Goal: Task Accomplishment & Management: Complete application form

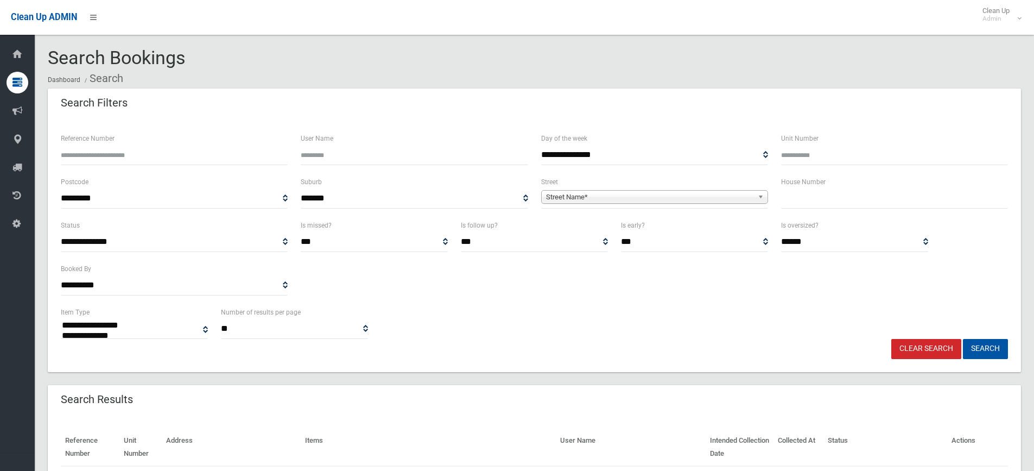
select select
click at [832, 200] on input "text" at bounding box center [894, 198] width 227 height 20
type input "**"
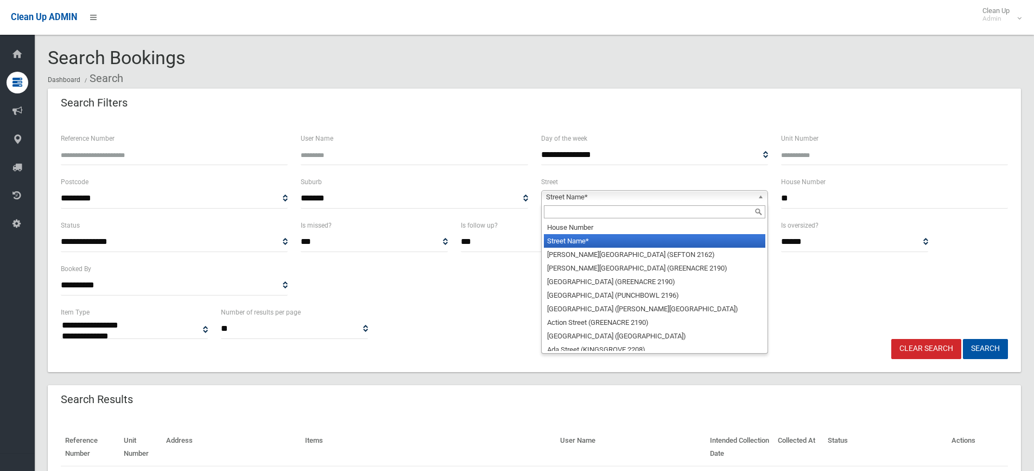
click at [761, 194] on b at bounding box center [763, 197] width 10 height 12
click at [652, 213] on input "text" at bounding box center [655, 211] width 222 height 13
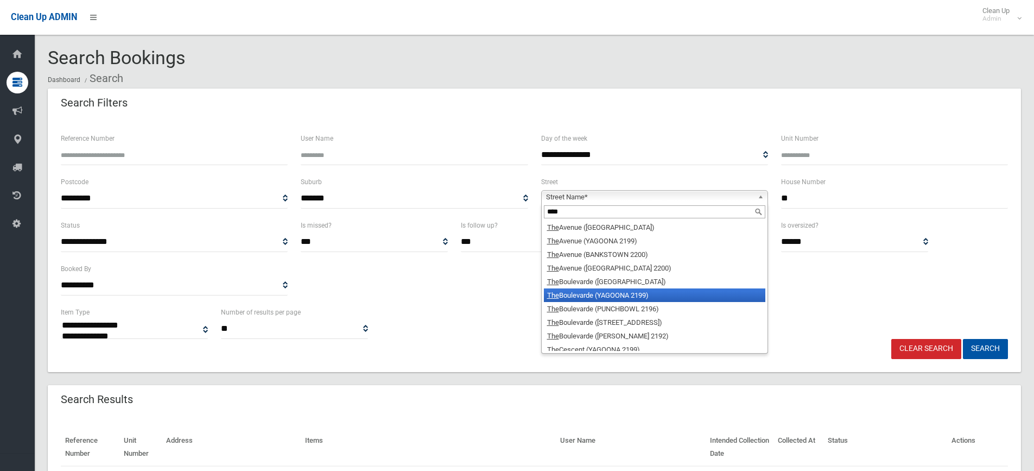
type input "***"
click at [598, 292] on li "The Boulevarde (YAGOONA 2199)" at bounding box center [655, 295] width 222 height 14
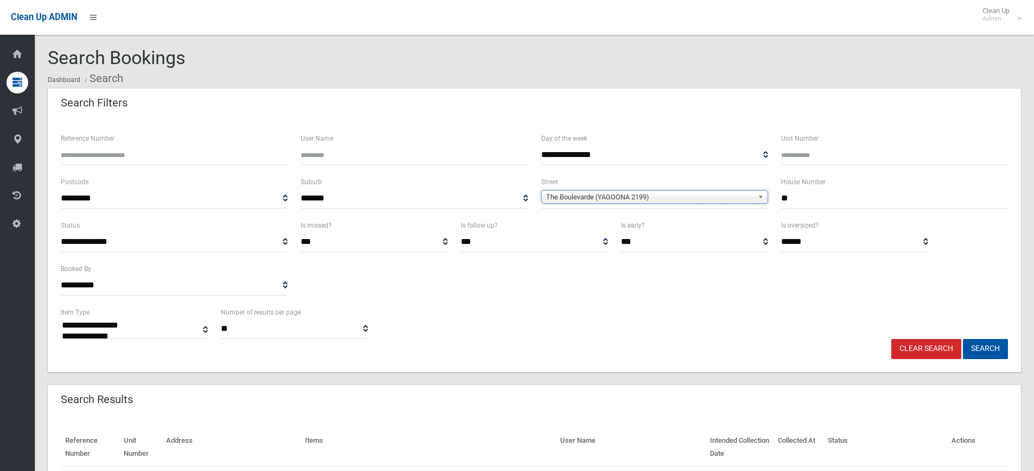
click at [760, 193] on b at bounding box center [763, 197] width 10 height 12
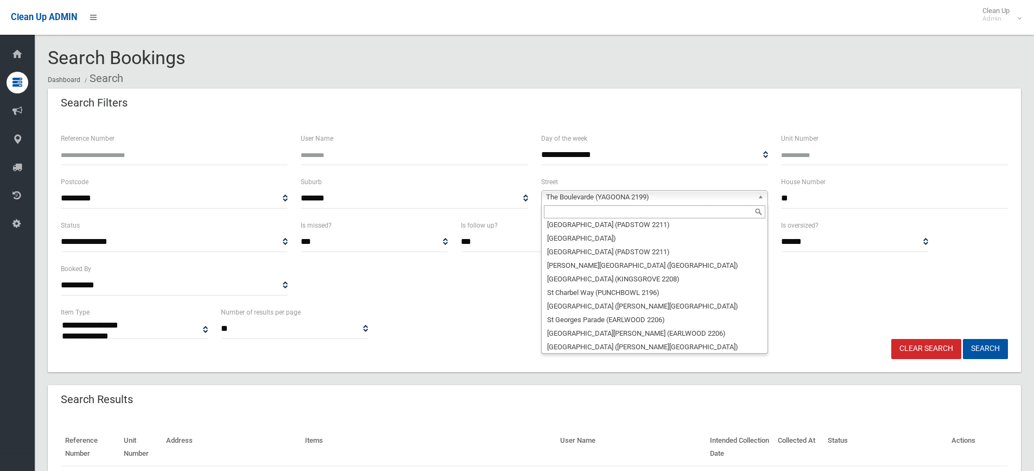
click at [640, 208] on input "text" at bounding box center [655, 211] width 222 height 13
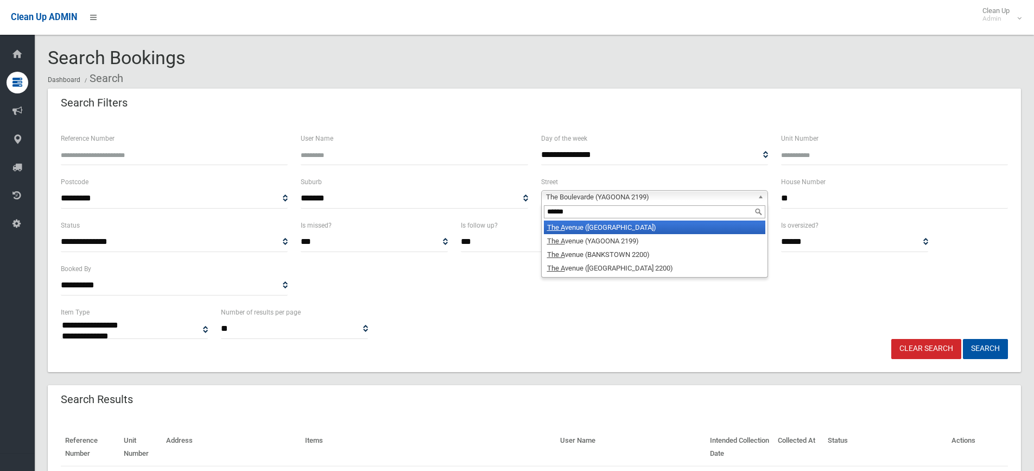
scroll to position [0, 0]
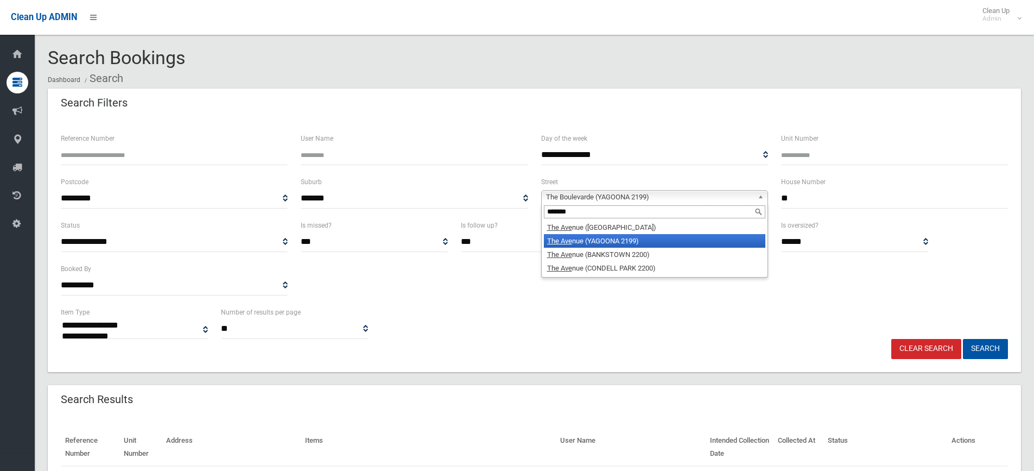
type input "*******"
click at [629, 242] on li "The Ave nue (YAGOONA 2199)" at bounding box center [655, 241] width 222 height 14
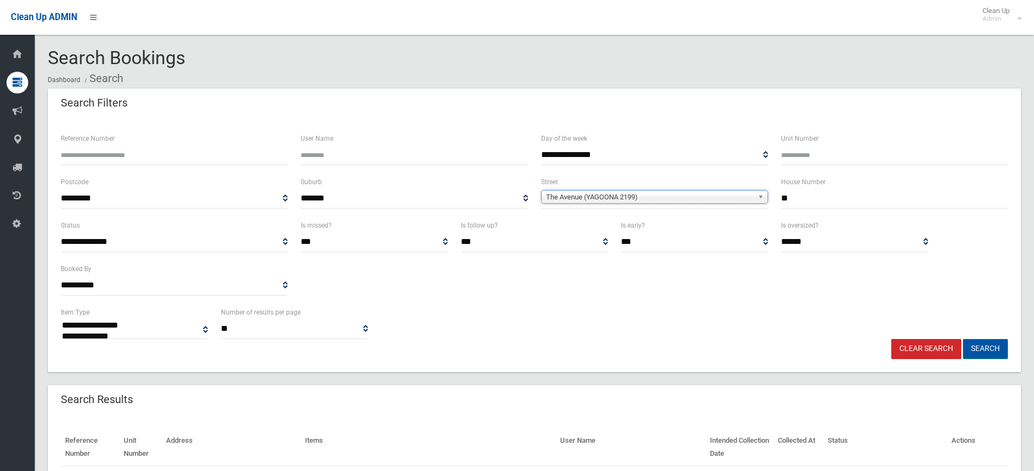
click at [995, 353] on button "Search" at bounding box center [985, 349] width 45 height 20
select select
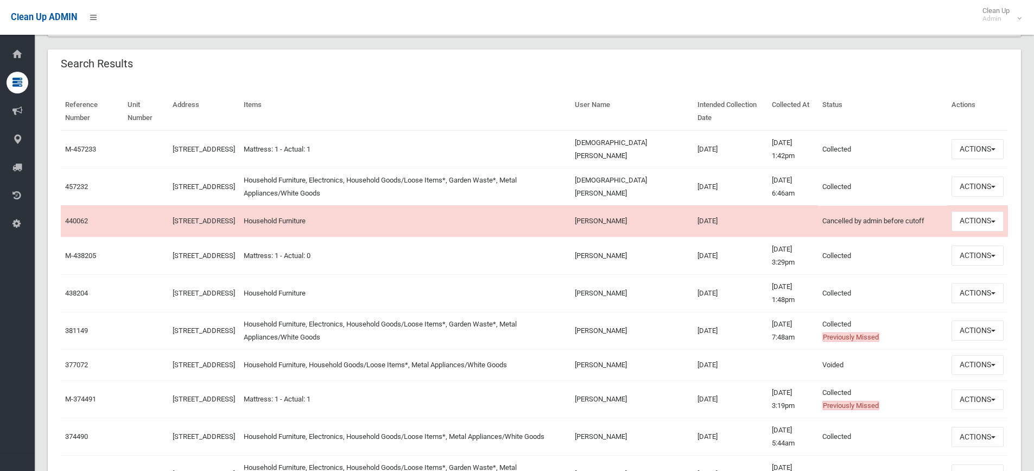
scroll to position [340, 0]
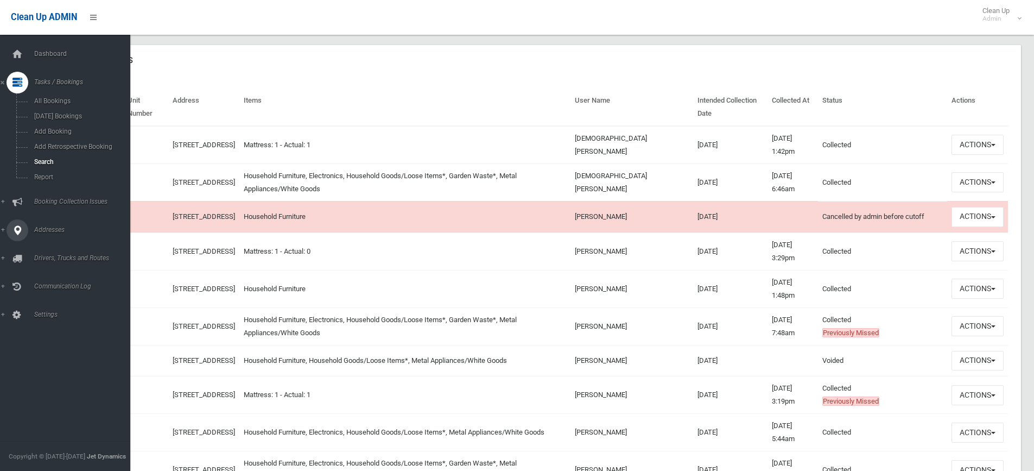
click at [52, 228] on span "Addresses" at bounding box center [84, 230] width 107 height 8
click at [49, 138] on span "Addresses" at bounding box center [84, 139] width 107 height 8
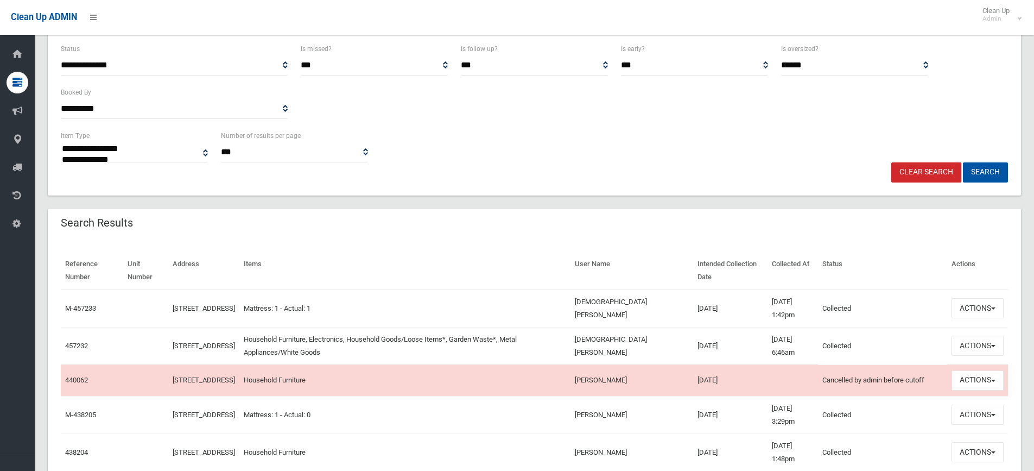
scroll to position [177, 0]
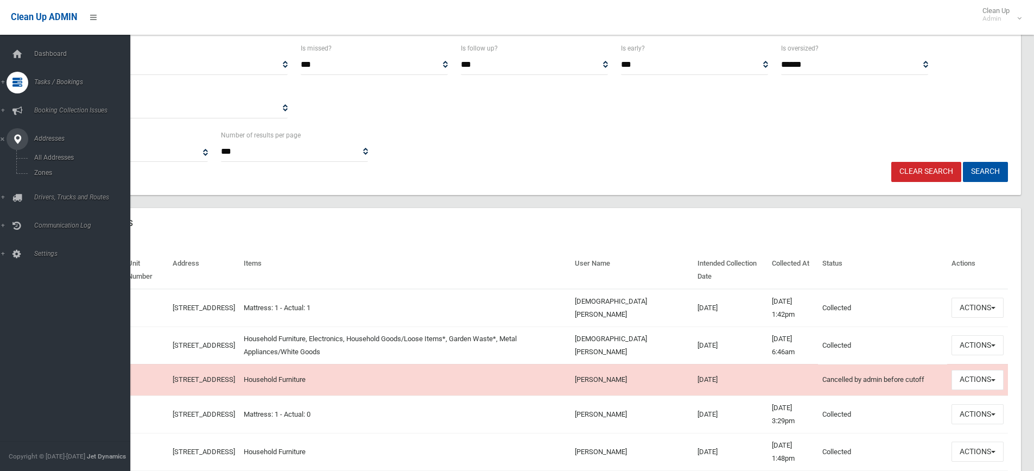
click at [47, 137] on span "Addresses" at bounding box center [84, 139] width 107 height 8
click at [48, 156] on span "All Addresses" at bounding box center [80, 158] width 98 height 8
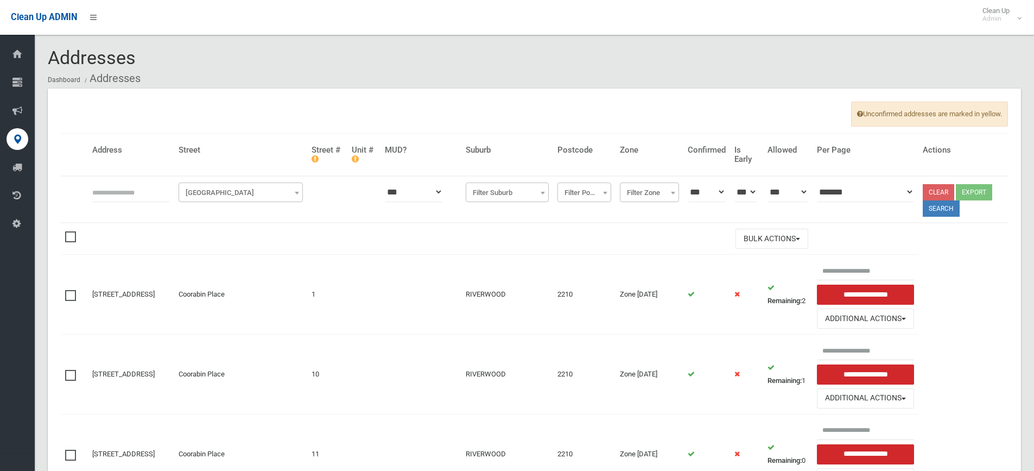
click at [302, 190] on span at bounding box center [297, 193] width 11 height 20
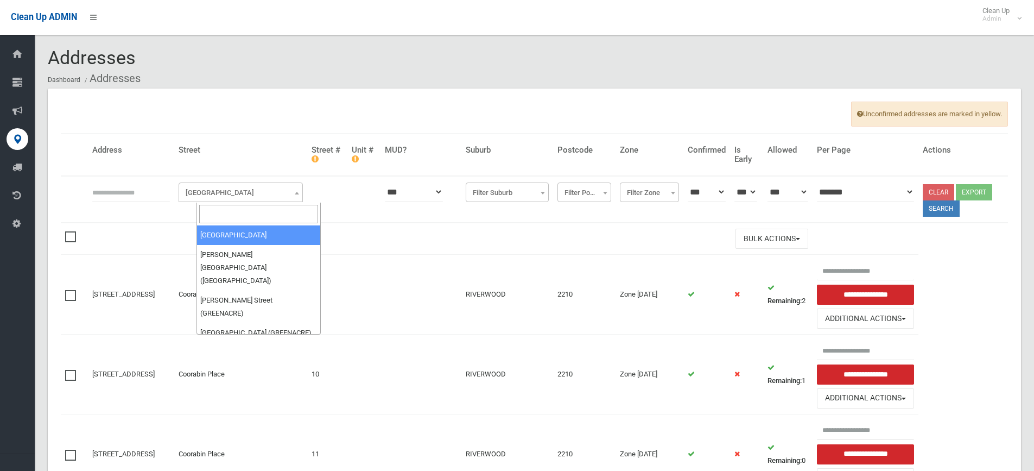
click at [260, 210] on input "search" at bounding box center [258, 214] width 119 height 18
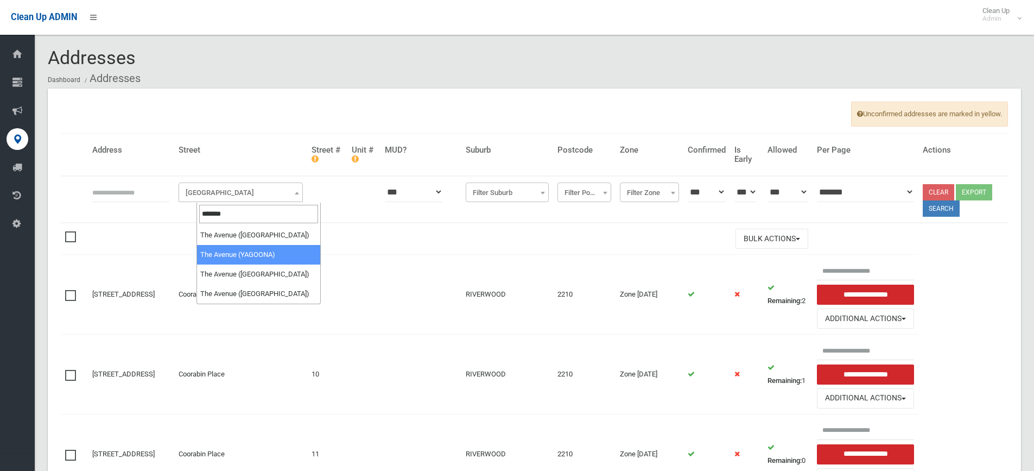
type input "*******"
select select "****"
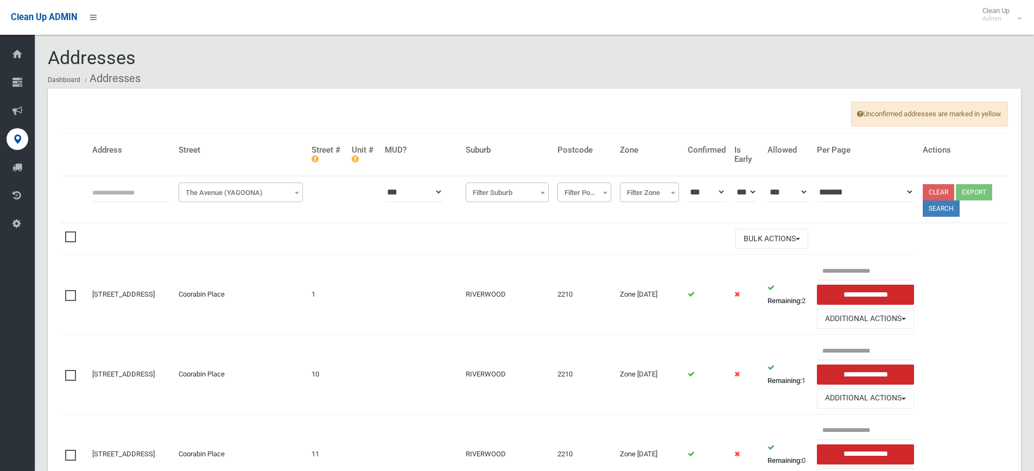
click at [128, 172] on th "Address" at bounding box center [131, 155] width 86 height 43
click at [118, 195] on input "text" at bounding box center [131, 192] width 78 height 20
click at [341, 187] on th at bounding box center [327, 199] width 40 height 47
click at [152, 187] on input "text" at bounding box center [131, 192] width 78 height 20
type input "**"
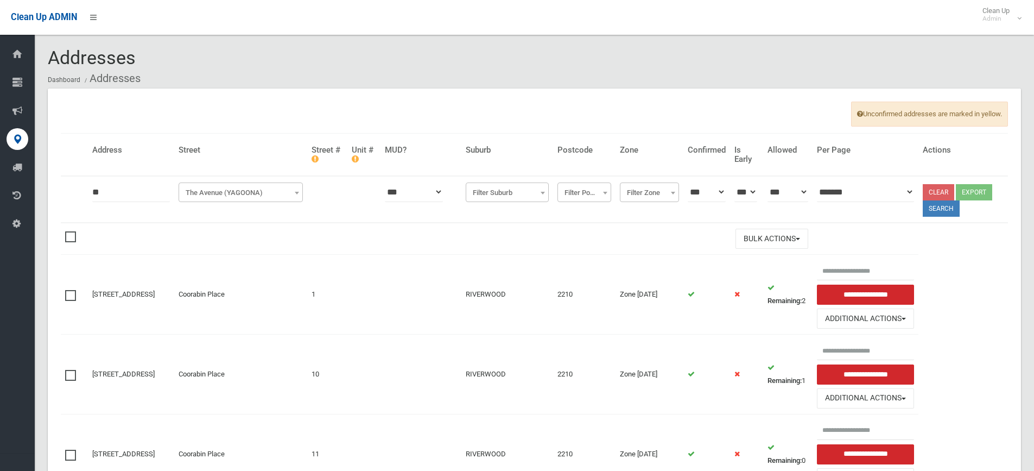
click button at bounding box center [0, 0] width 0 height 0
click at [954, 205] on button "Search" at bounding box center [941, 208] width 37 height 16
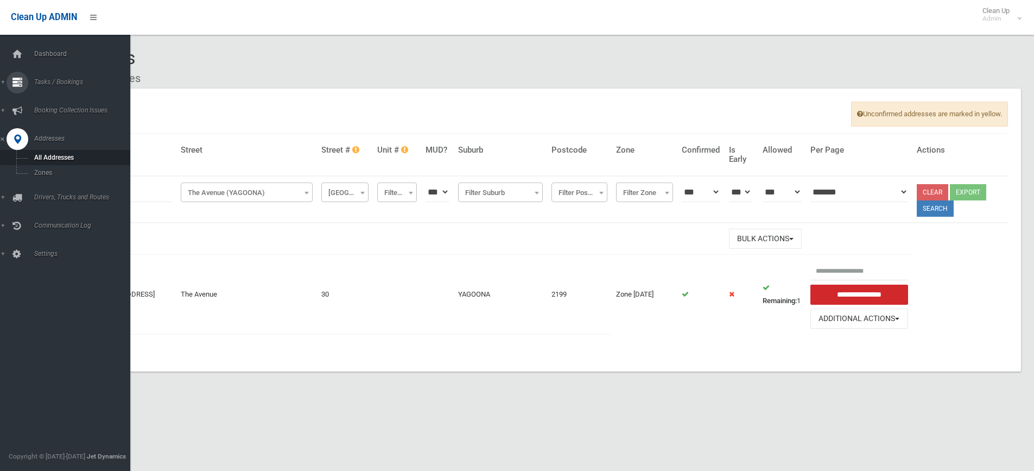
click at [13, 78] on icon at bounding box center [17, 83] width 10 height 22
click at [45, 156] on link "Search" at bounding box center [69, 161] width 138 height 15
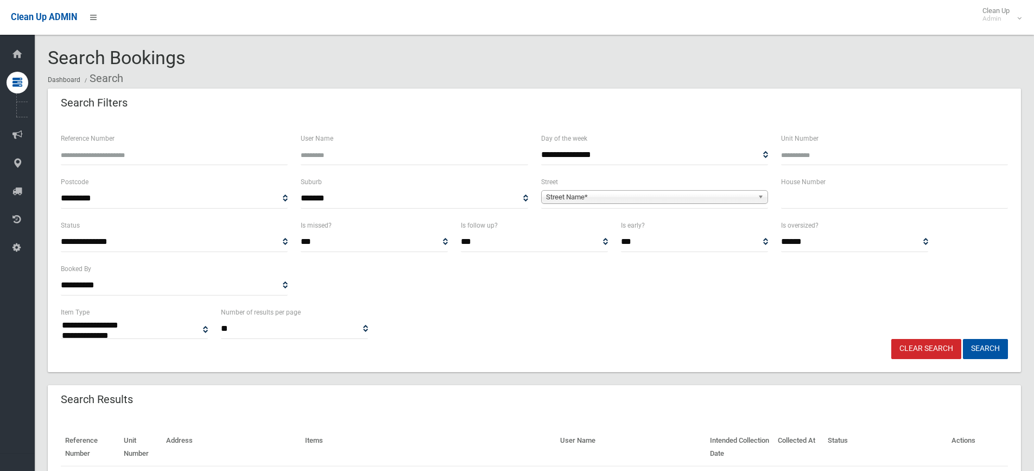
select select
click at [821, 199] on input "text" at bounding box center [894, 198] width 227 height 20
type input "**"
click at [731, 192] on span "Street Name*" at bounding box center [649, 197] width 207 height 13
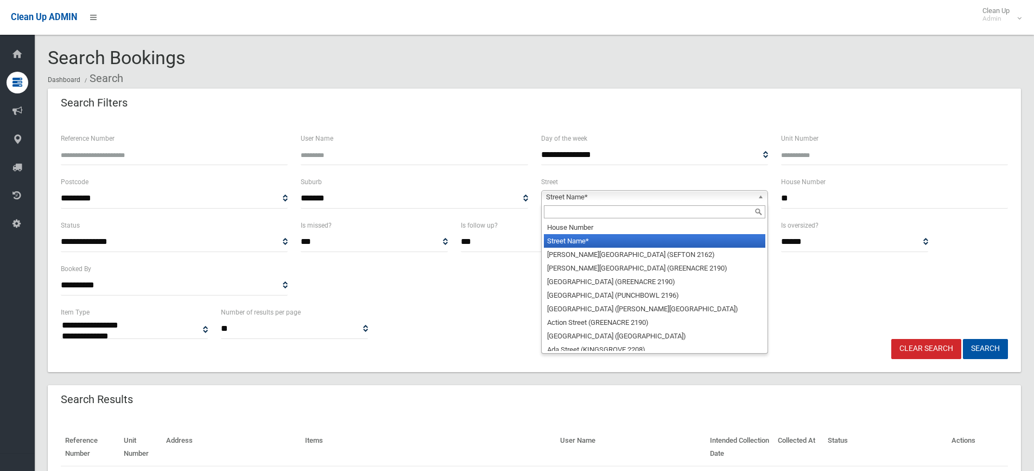
click at [716, 206] on input "text" at bounding box center [655, 211] width 222 height 13
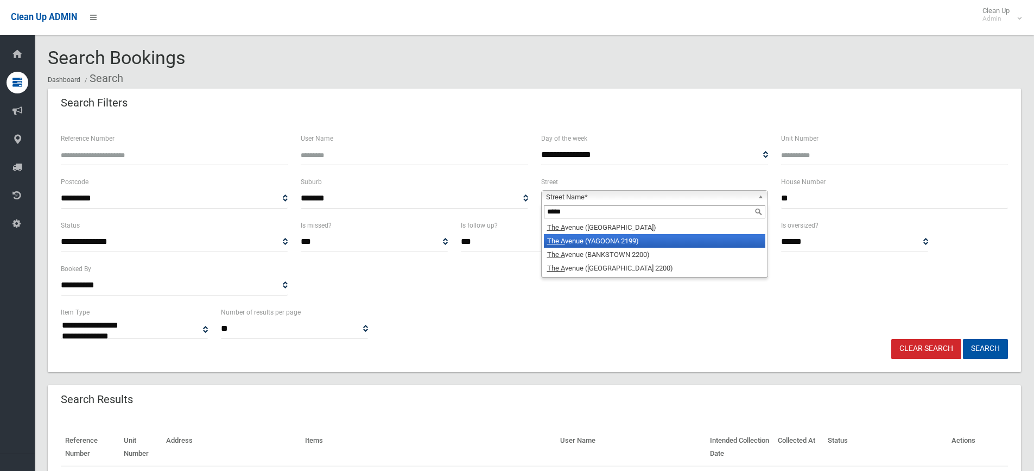
type input "*****"
click at [651, 239] on li "The A venue (YAGOONA 2199)" at bounding box center [655, 241] width 222 height 14
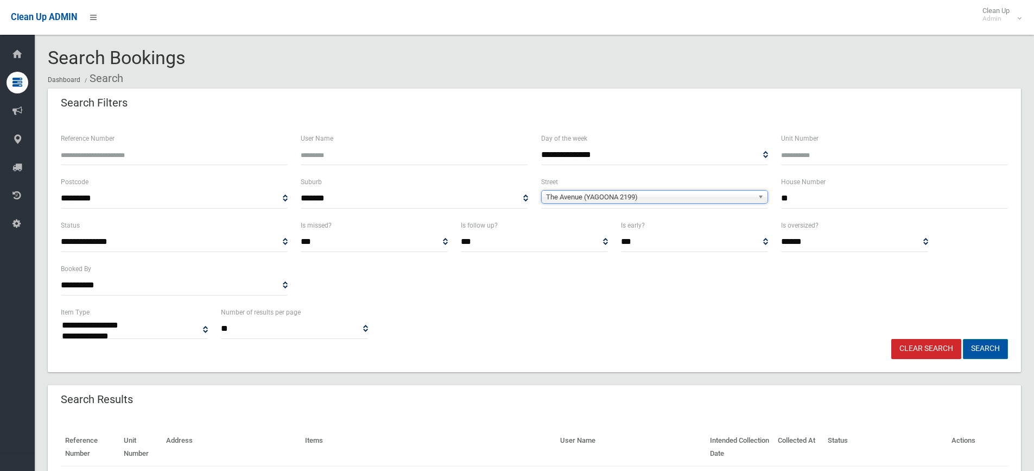
click at [994, 349] on button "Search" at bounding box center [985, 349] width 45 height 20
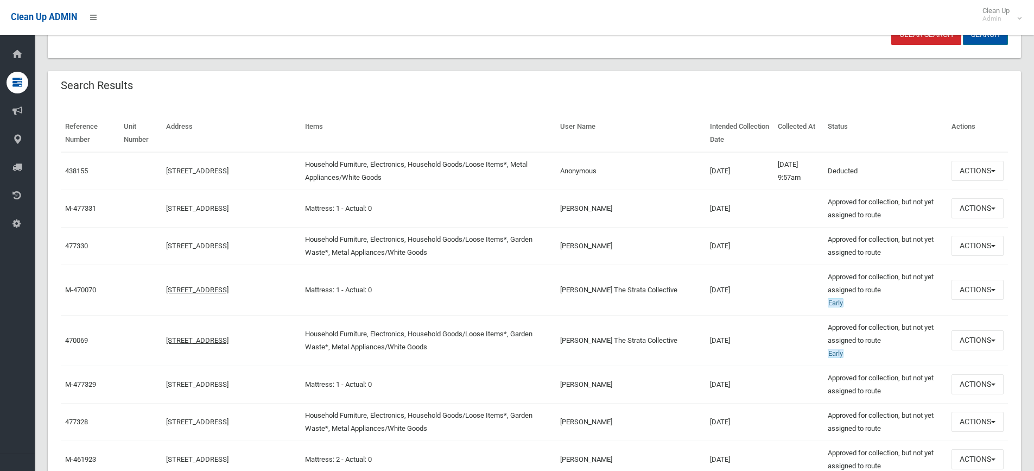
scroll to position [380, 0]
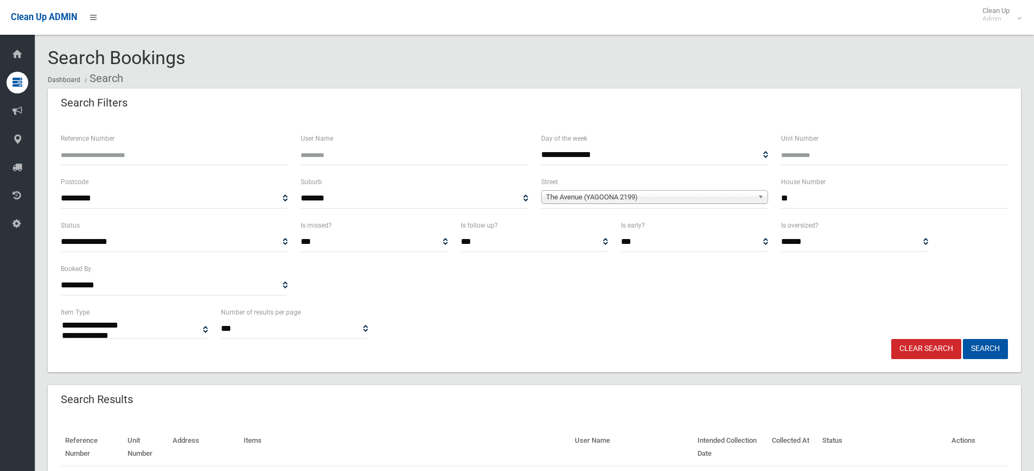
select select
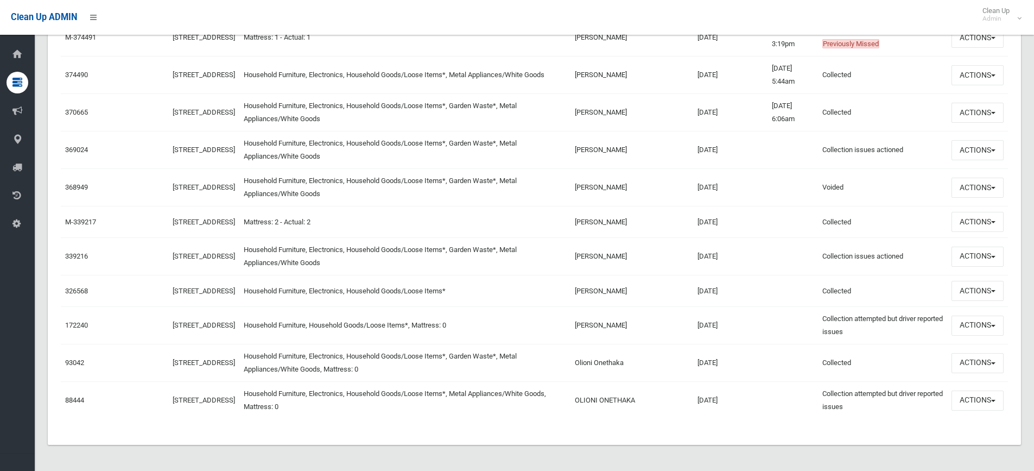
scroll to position [722, 0]
click at [995, 322] on button "Actions" at bounding box center [978, 325] width 52 height 20
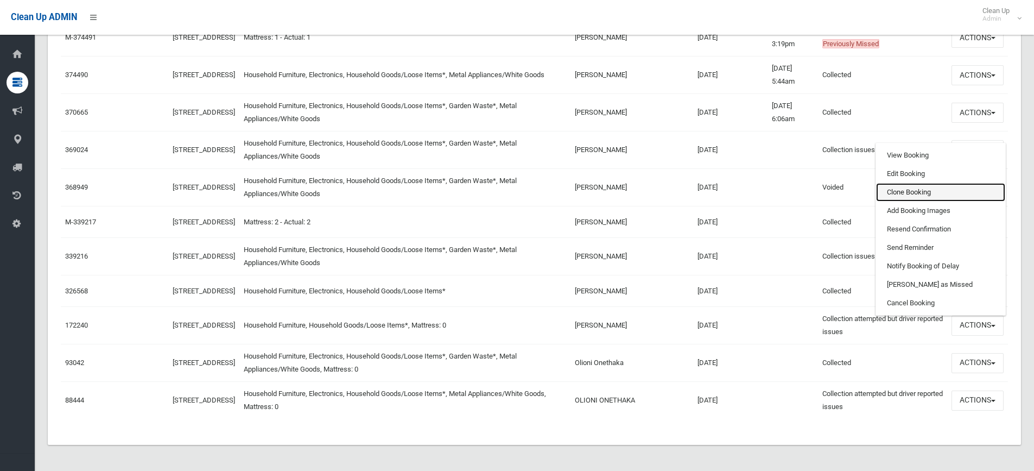
click at [926, 188] on link "Clone Booking" at bounding box center [940, 192] width 129 height 18
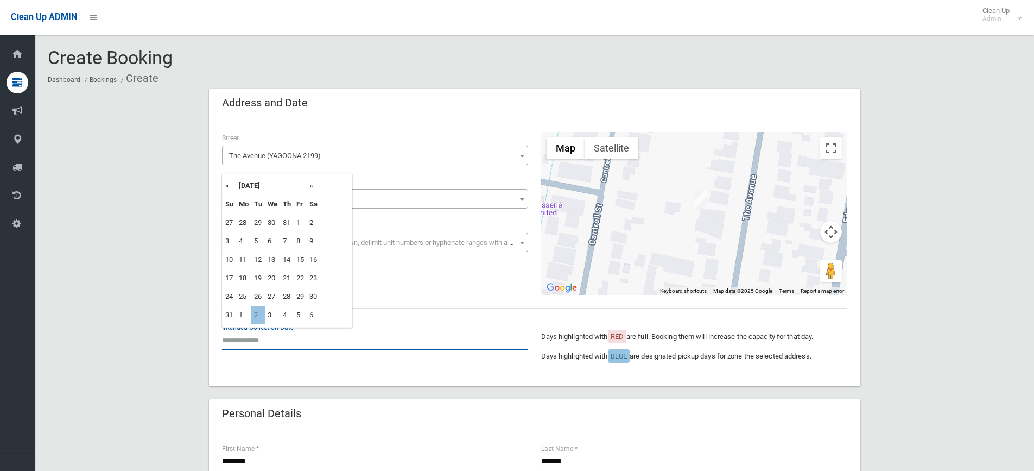
click at [241, 339] on input "text" at bounding box center [375, 340] width 306 height 20
click at [258, 313] on td "2" at bounding box center [258, 315] width 14 height 18
type input "**********"
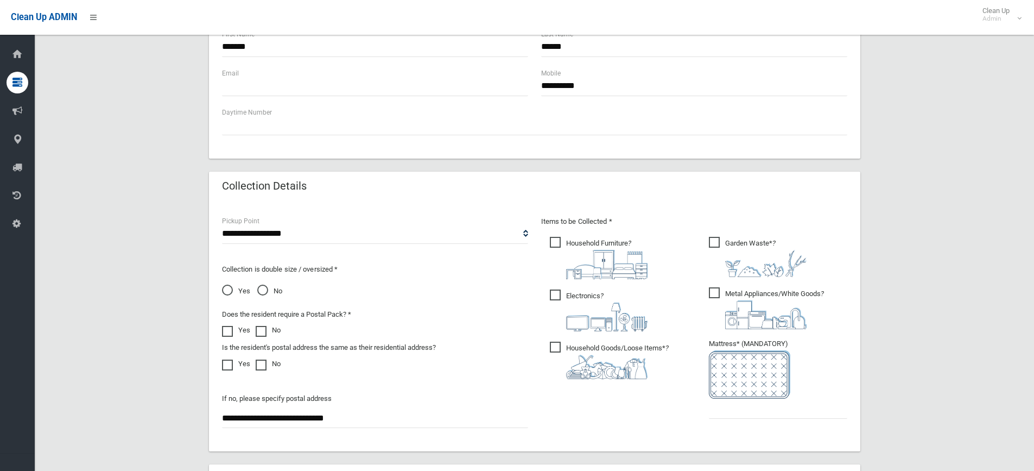
scroll to position [434, 0]
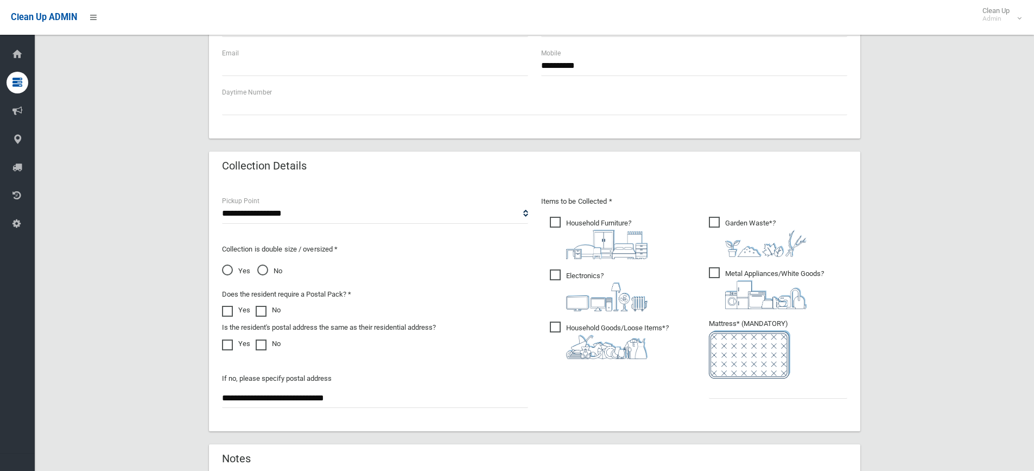
click at [550, 274] on span "Electronics ?" at bounding box center [599, 290] width 98 height 42
click at [715, 269] on span "Metal Appliances/White Goods ?" at bounding box center [766, 288] width 115 height 42
click at [718, 220] on span "Garden Waste* ?" at bounding box center [758, 237] width 98 height 40
click at [731, 394] on input "text" at bounding box center [778, 388] width 138 height 20
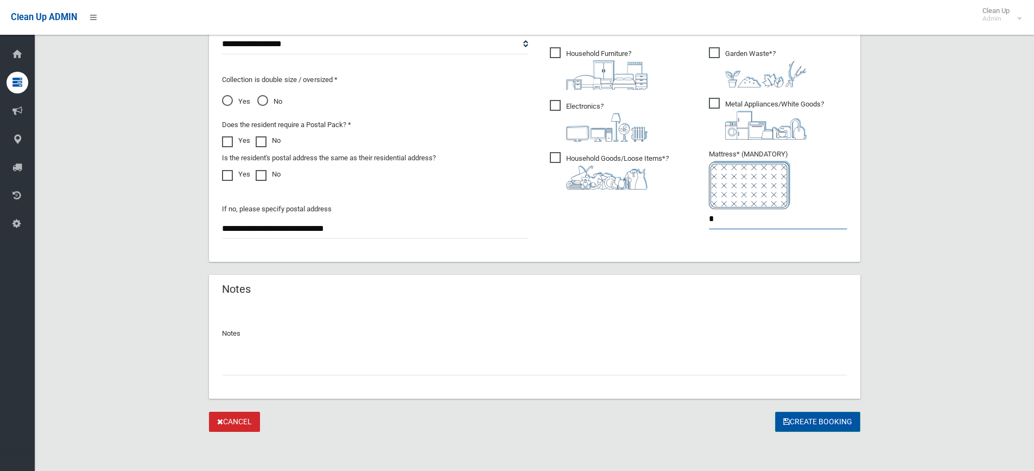
type input "*"
click at [793, 417] on button "Create Booking" at bounding box center [817, 422] width 85 height 20
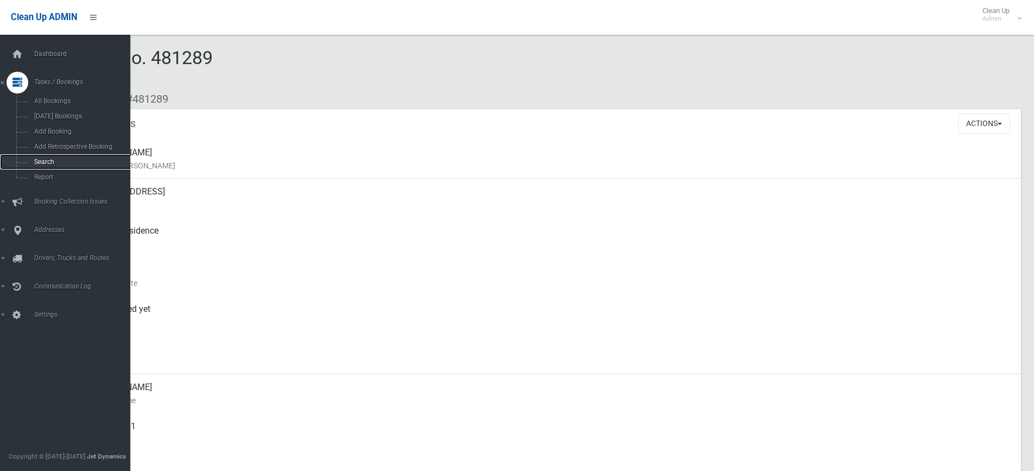
click at [66, 164] on span "Search" at bounding box center [80, 162] width 98 height 8
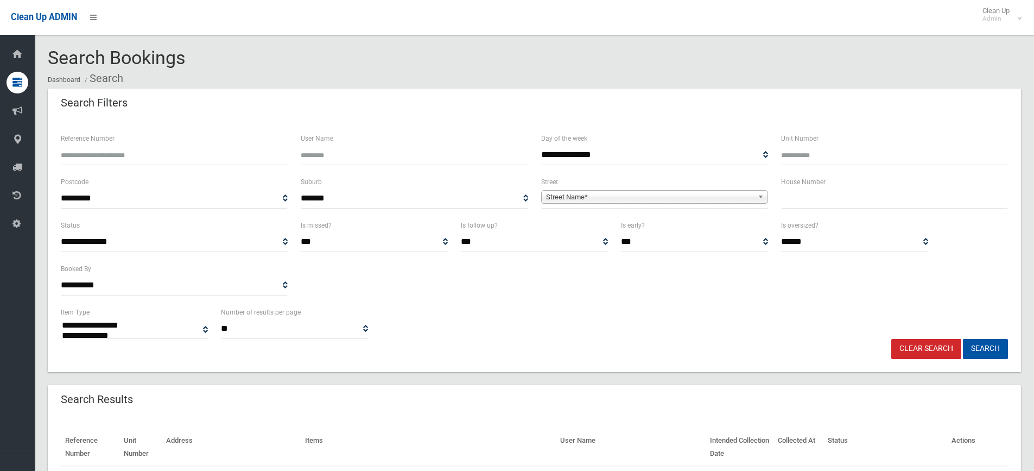
select select
click at [843, 193] on input "text" at bounding box center [894, 198] width 227 height 20
type input "**"
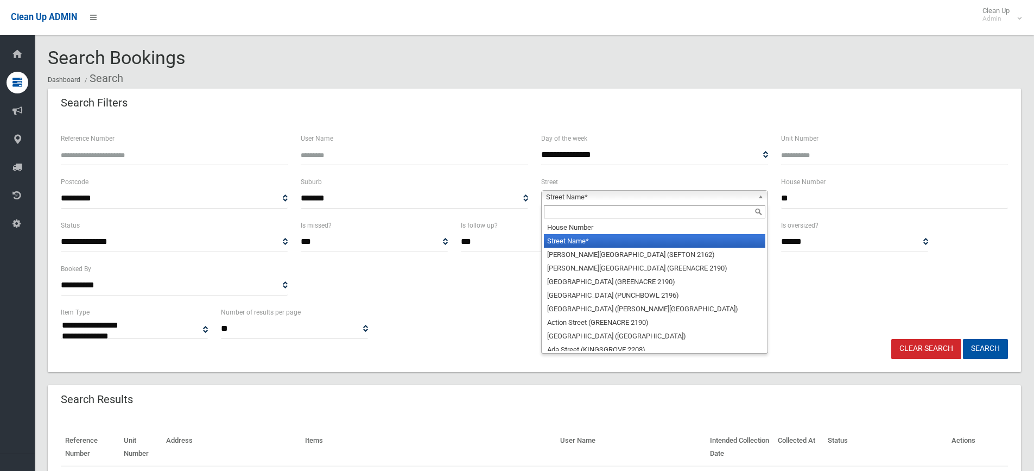
click at [763, 194] on b at bounding box center [763, 197] width 10 height 12
click at [735, 212] on input "text" at bounding box center [655, 211] width 222 height 13
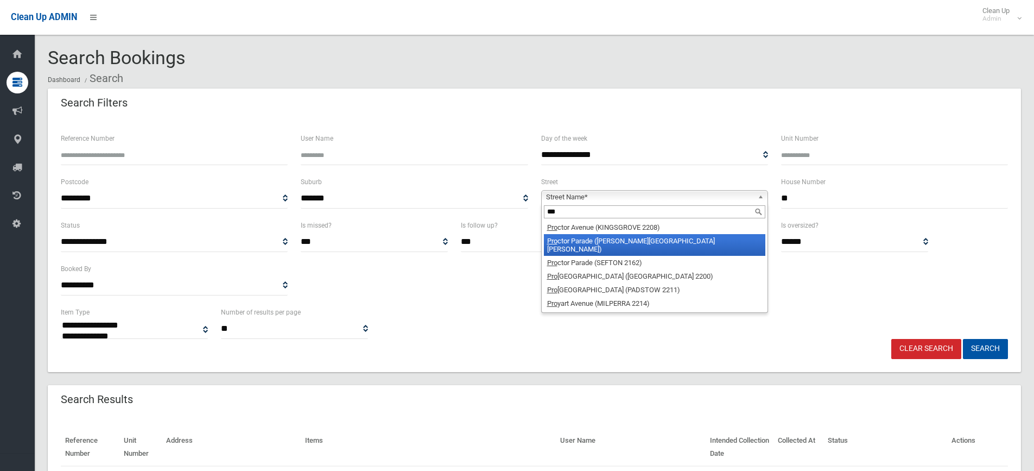
type input "***"
click at [670, 237] on li "Pro ctor Parade (CHESTER HILL 2162)" at bounding box center [655, 245] width 222 height 22
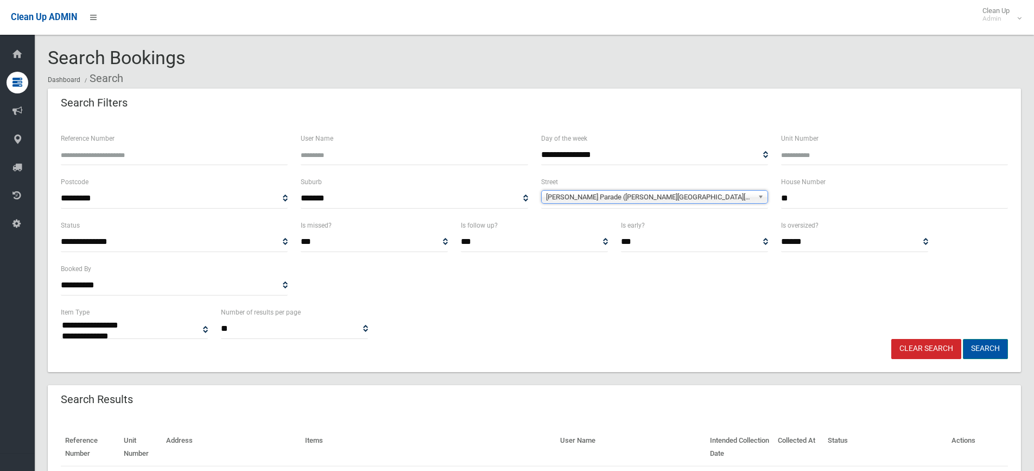
click at [987, 349] on button "Search" at bounding box center [985, 349] width 45 height 20
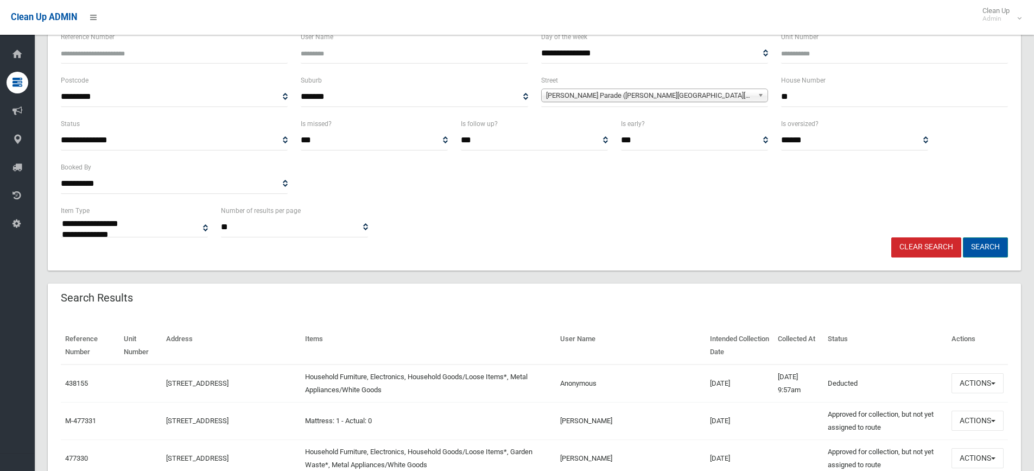
scroll to position [109, 0]
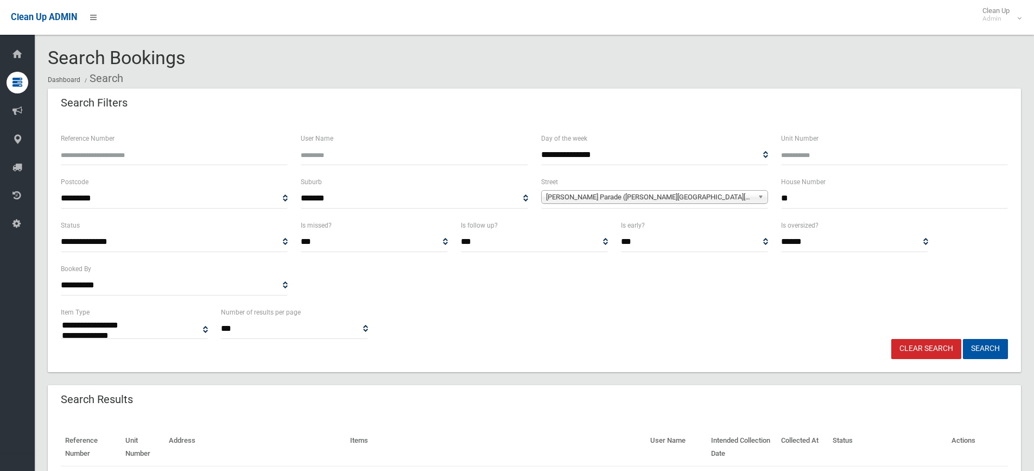
select select
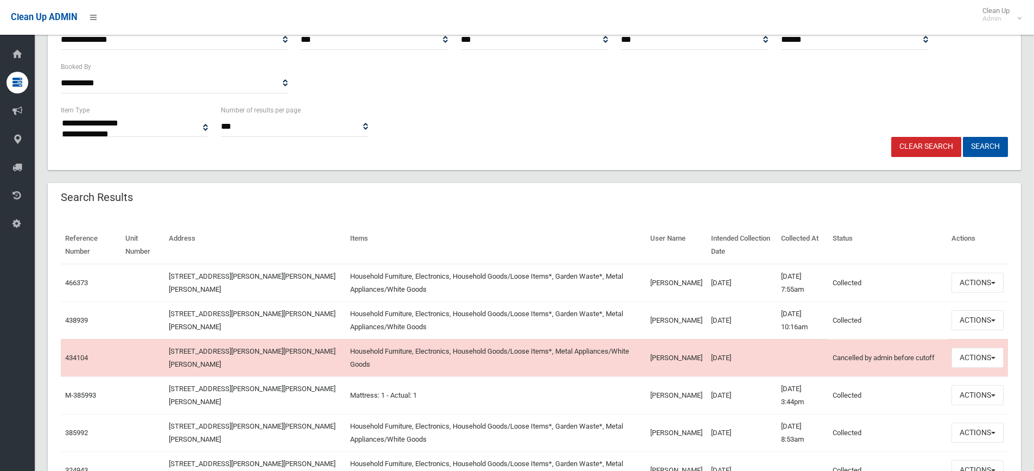
scroll to position [211, 0]
